Goal: Information Seeking & Learning: Learn about a topic

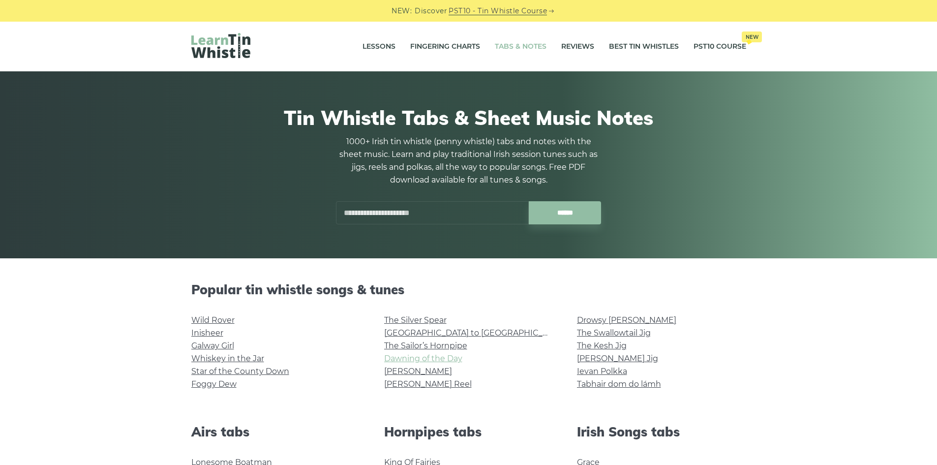
click at [427, 360] on link "Dawning of the Day" at bounding box center [423, 358] width 78 height 9
click at [215, 320] on link "Wild Rover" at bounding box center [212, 319] width 43 height 9
click at [220, 372] on link "Star of the County Down" at bounding box center [240, 370] width 98 height 9
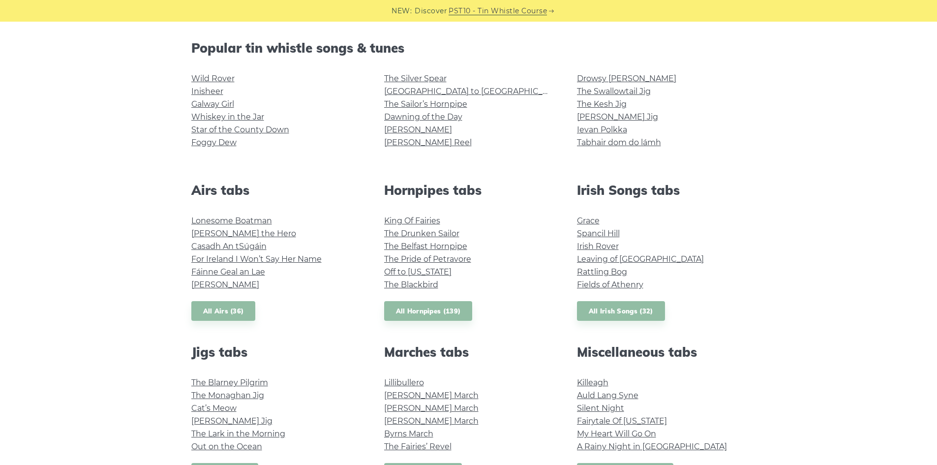
scroll to position [252, 0]
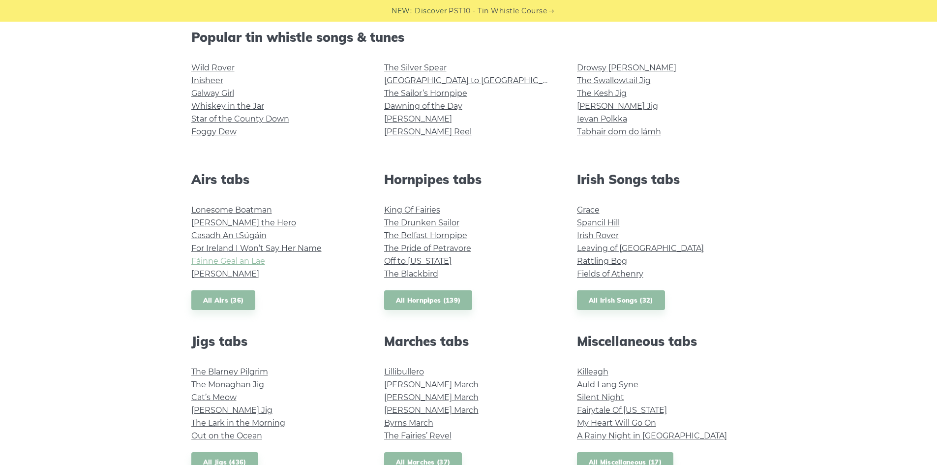
click at [224, 261] on link "Fáinne Geal an Lae" at bounding box center [228, 260] width 74 height 9
click at [424, 260] on link "Off to California" at bounding box center [417, 260] width 67 height 9
click at [594, 221] on link "Spancil Hill" at bounding box center [598, 222] width 43 height 9
click at [636, 249] on link "Leaving of Liverpool" at bounding box center [640, 247] width 127 height 9
click at [601, 274] on link "Fields of Athenry" at bounding box center [610, 273] width 66 height 9
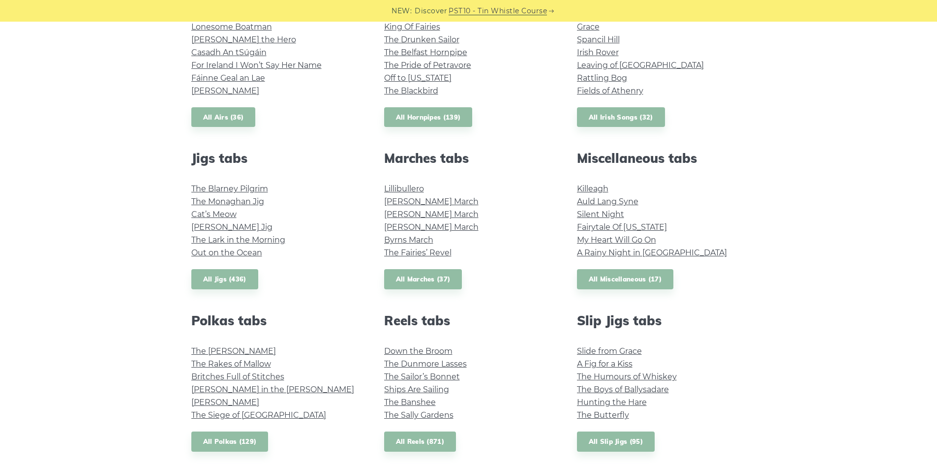
scroll to position [436, 0]
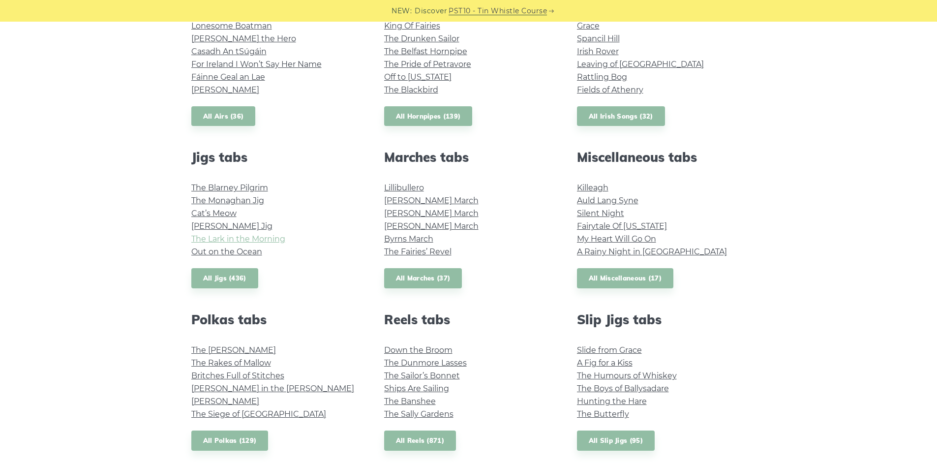
click at [255, 239] on link "The Lark in the Morning" at bounding box center [238, 238] width 94 height 9
click at [587, 187] on link "Killeagh" at bounding box center [592, 187] width 31 height 9
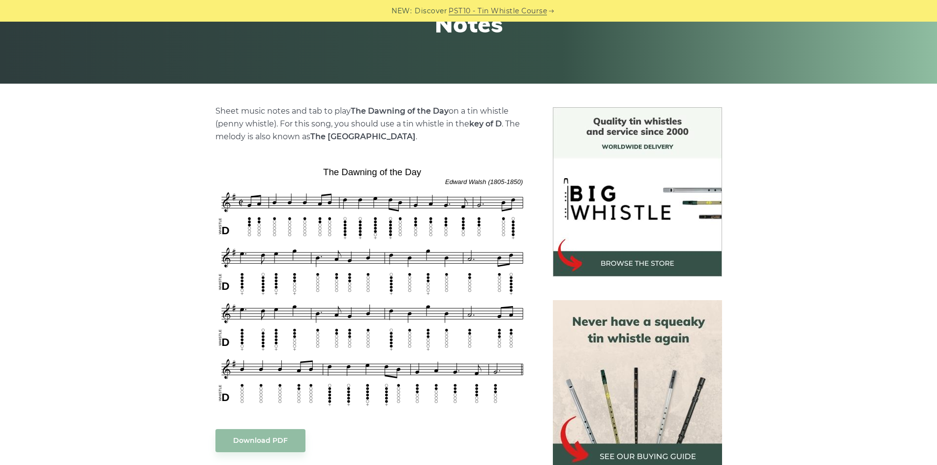
scroll to position [183, 0]
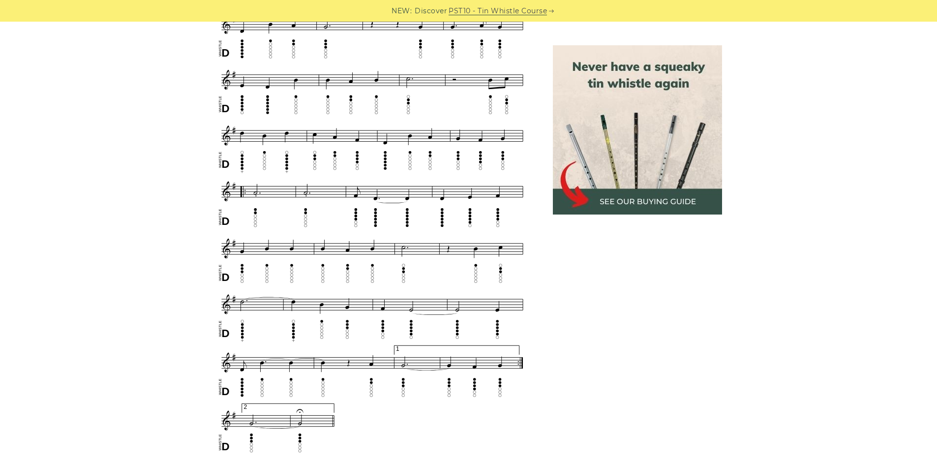
scroll to position [505, 0]
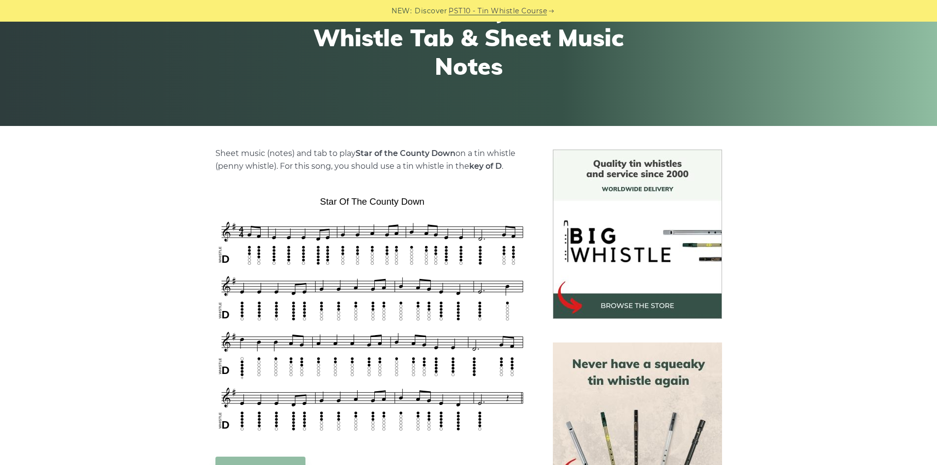
scroll to position [138, 0]
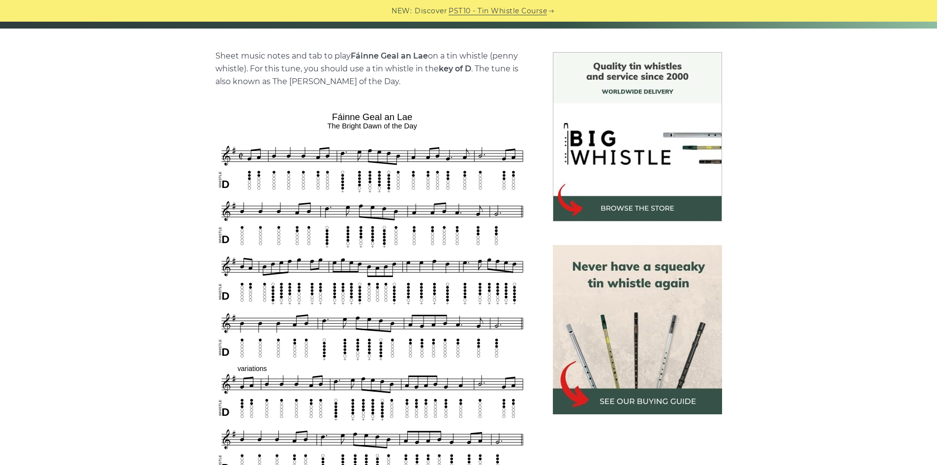
scroll to position [252, 0]
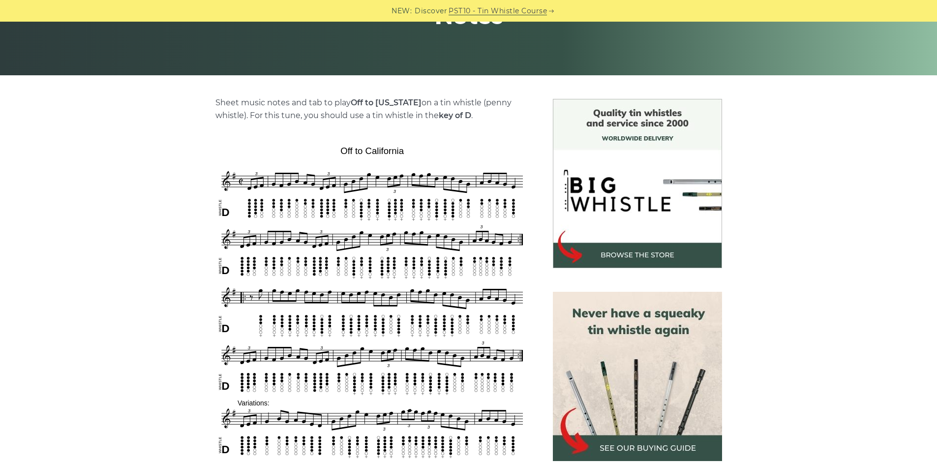
scroll to position [183, 0]
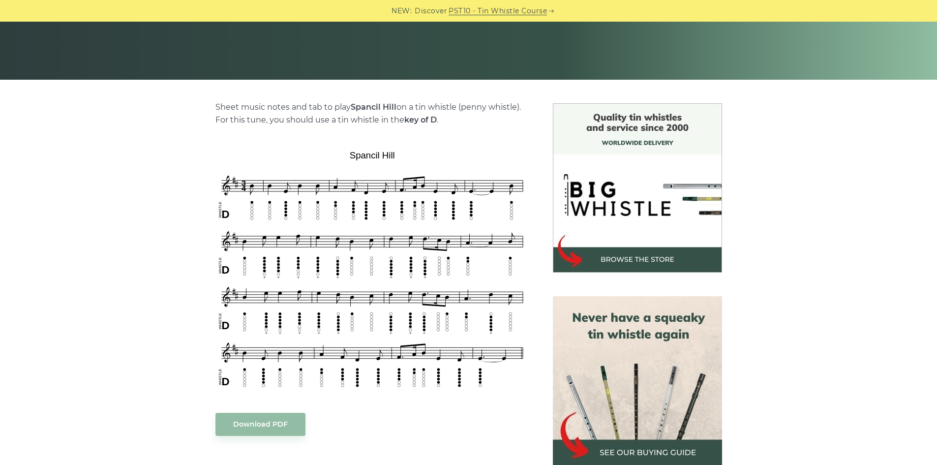
scroll to position [183, 0]
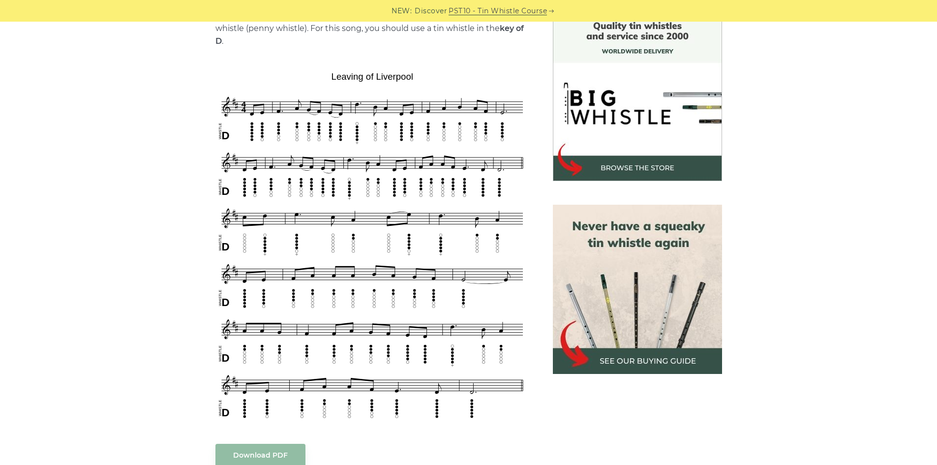
scroll to position [275, 0]
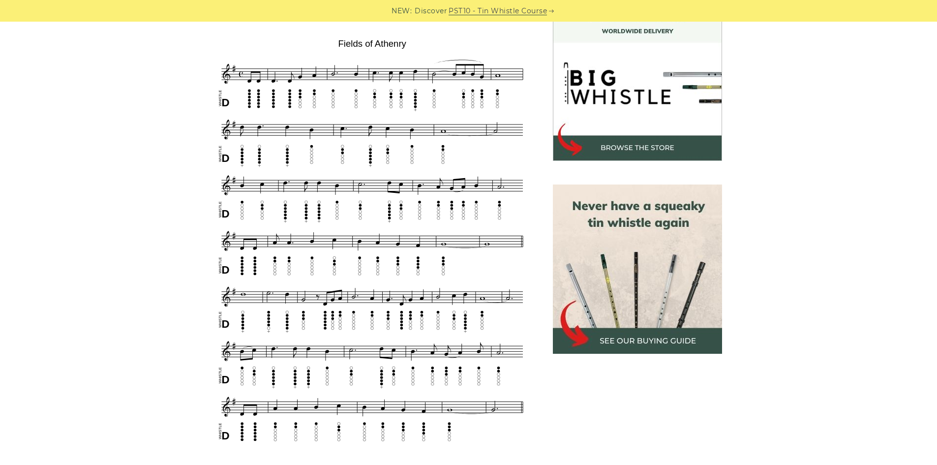
scroll to position [299, 0]
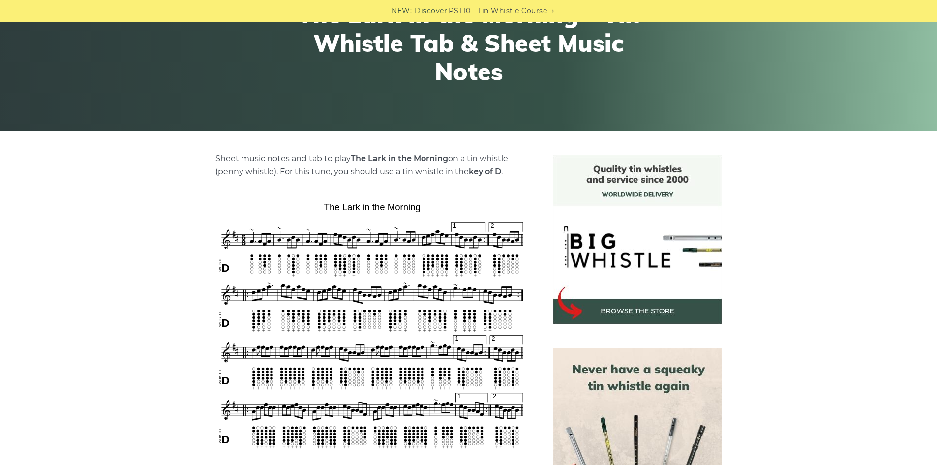
scroll to position [161, 0]
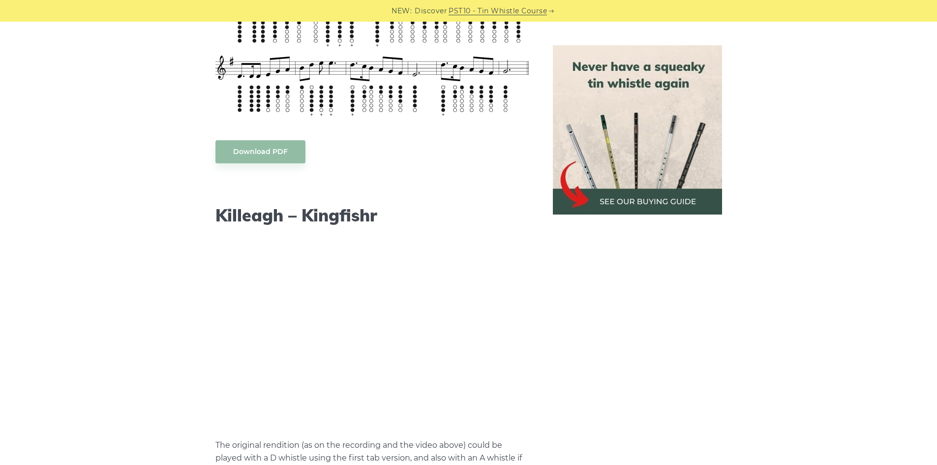
scroll to position [872, 0]
